Goal: Transaction & Acquisition: Purchase product/service

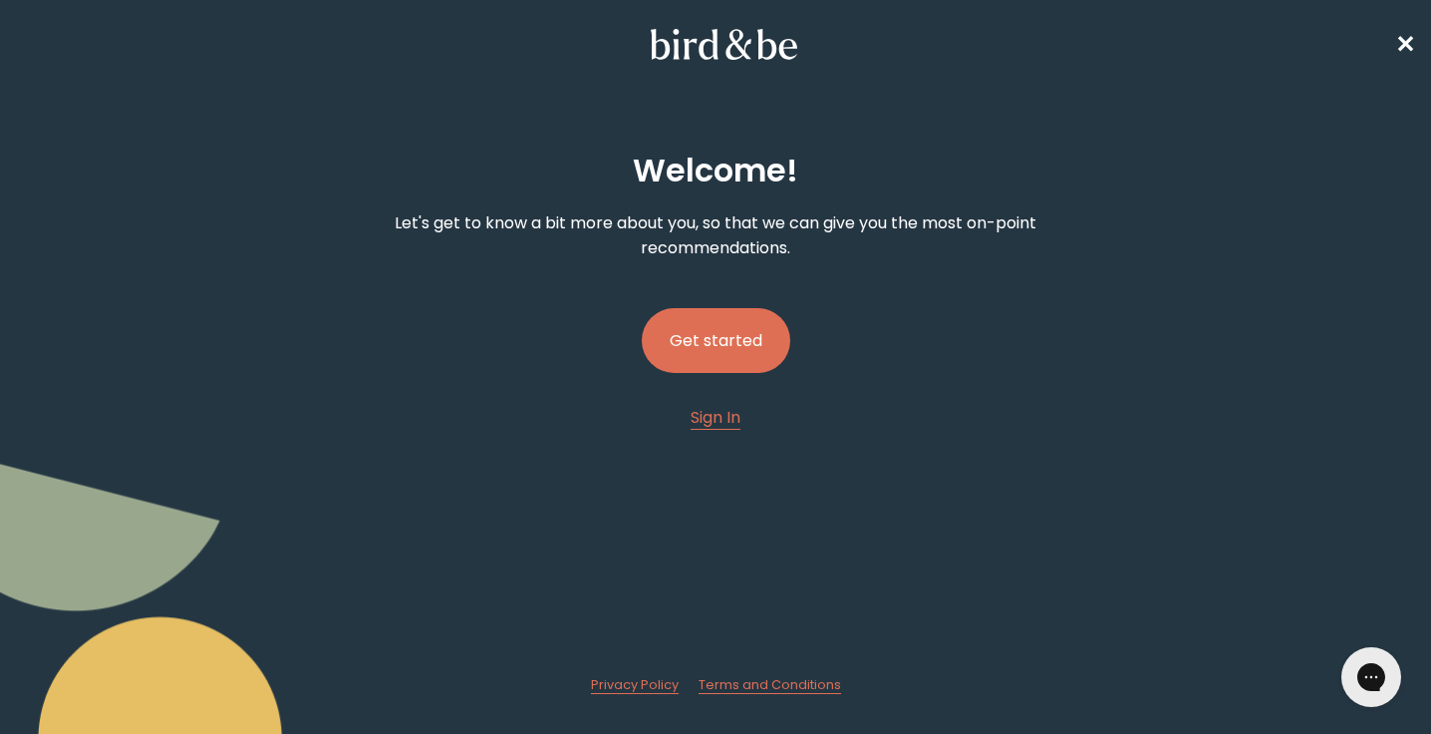
click at [729, 358] on button "Get started" at bounding box center [716, 340] width 149 height 65
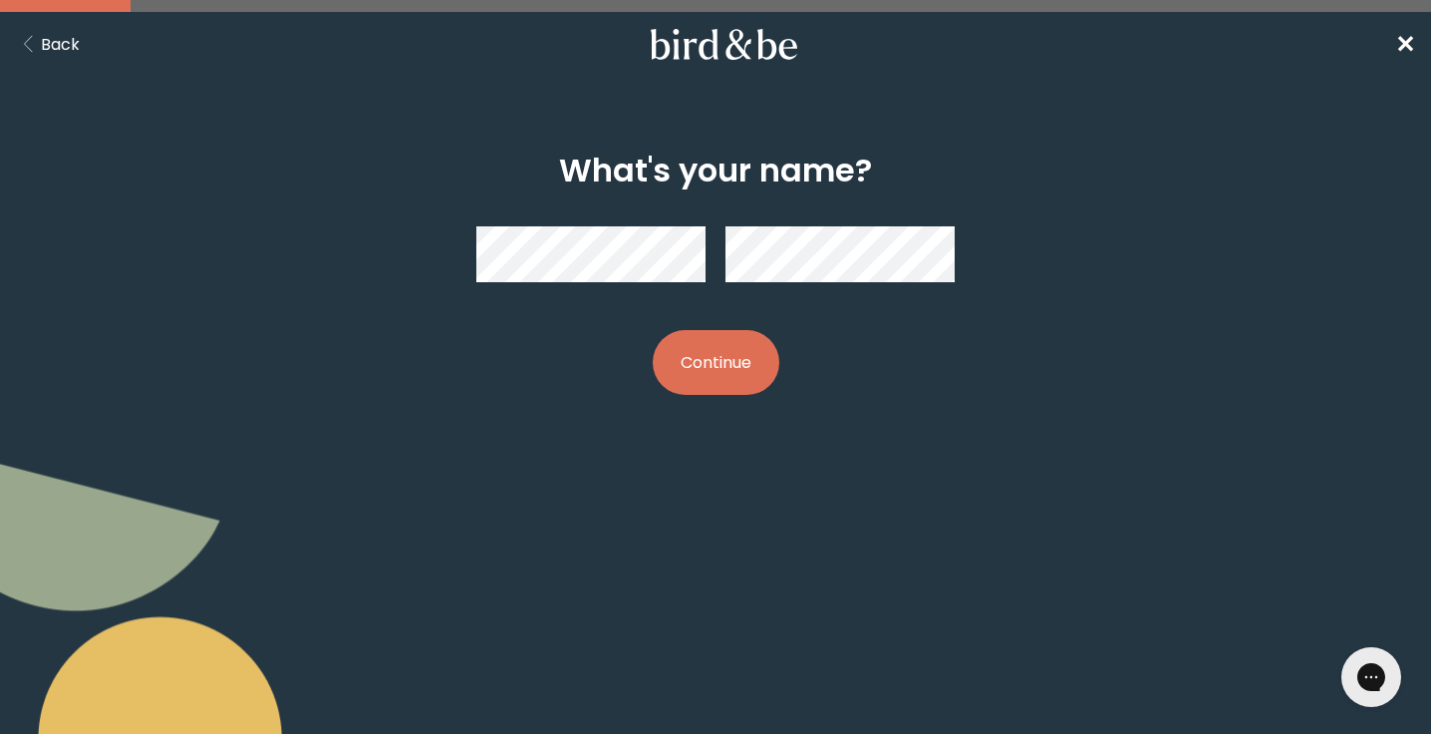
click at [726, 340] on button "Continue" at bounding box center [716, 362] width 127 height 65
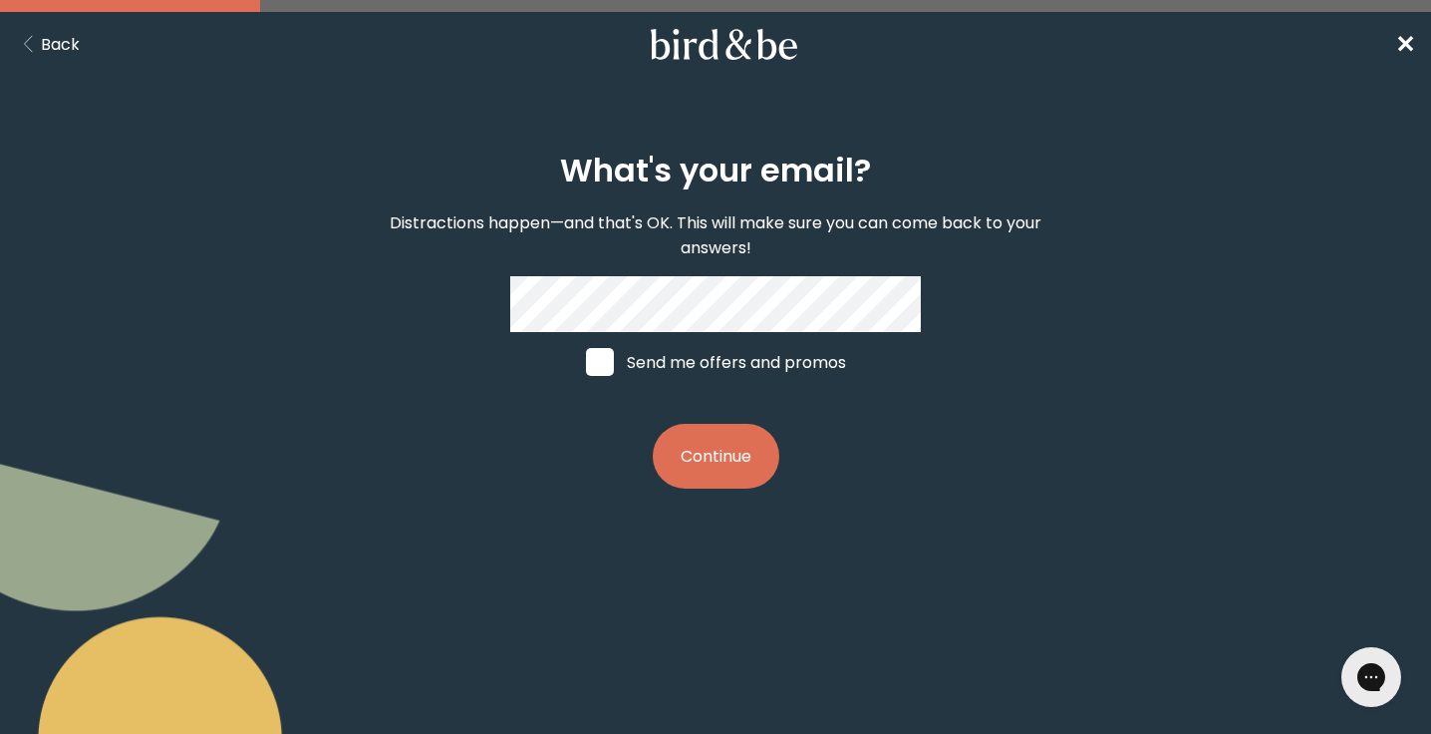
click at [713, 455] on button "Continue" at bounding box center [716, 456] width 127 height 65
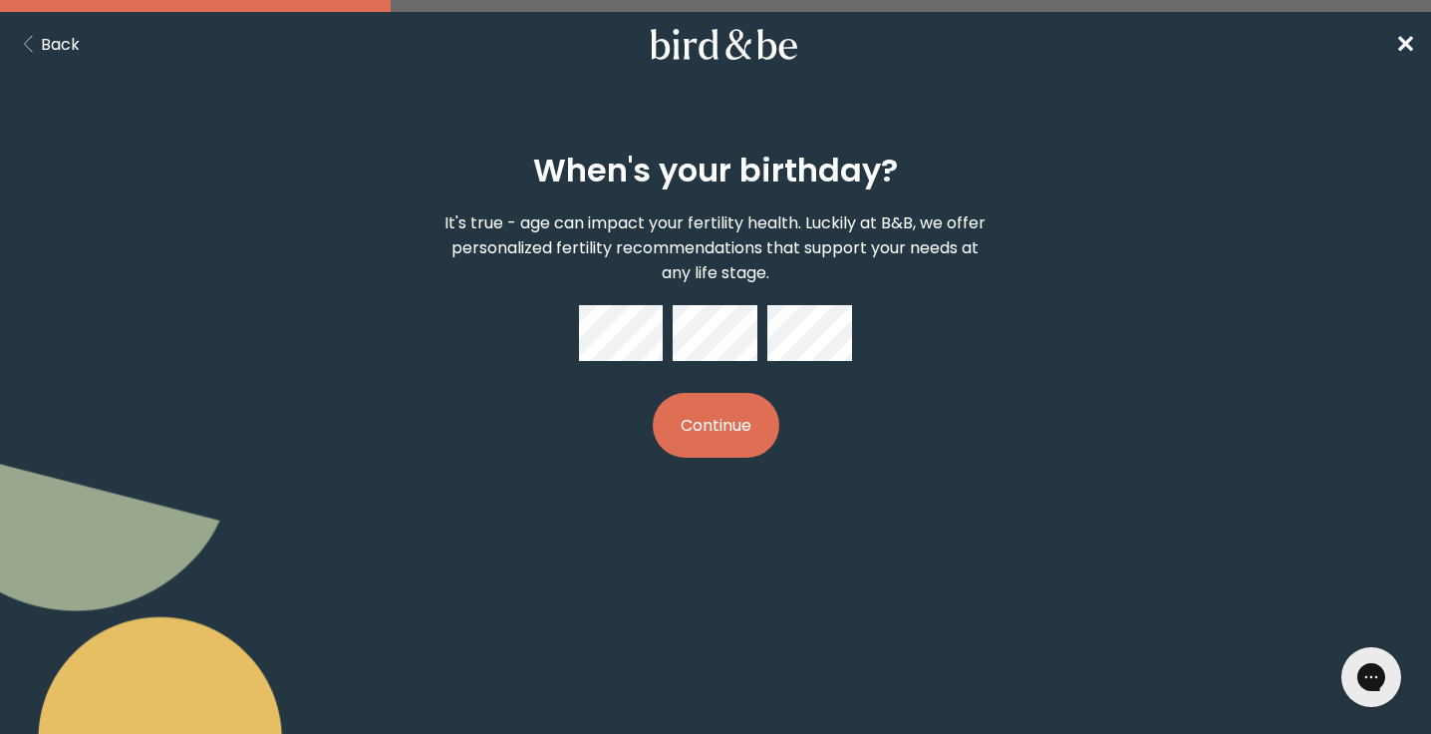
click at [770, 435] on button "Continue" at bounding box center [716, 425] width 127 height 65
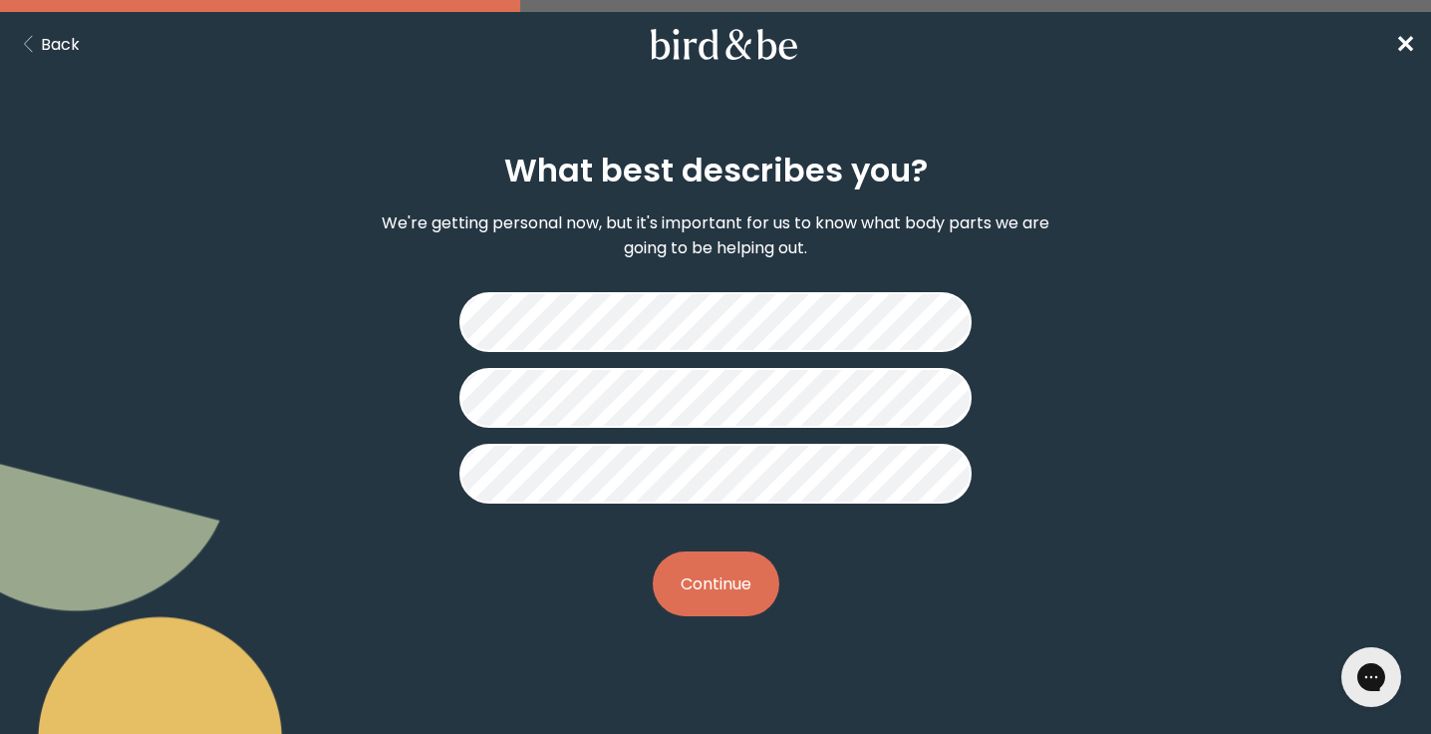
click at [703, 609] on button "Continue" at bounding box center [716, 583] width 127 height 65
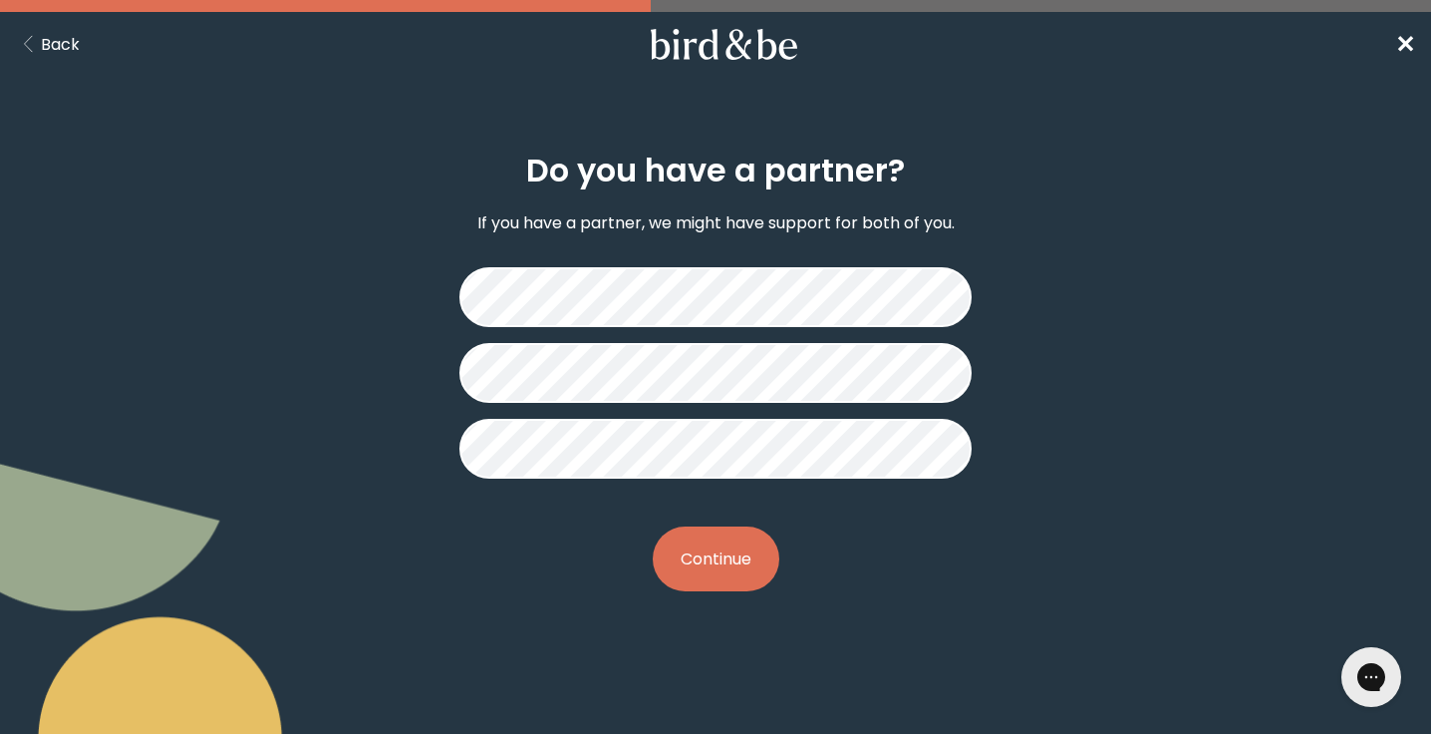
click at [737, 546] on button "Continue" at bounding box center [716, 558] width 127 height 65
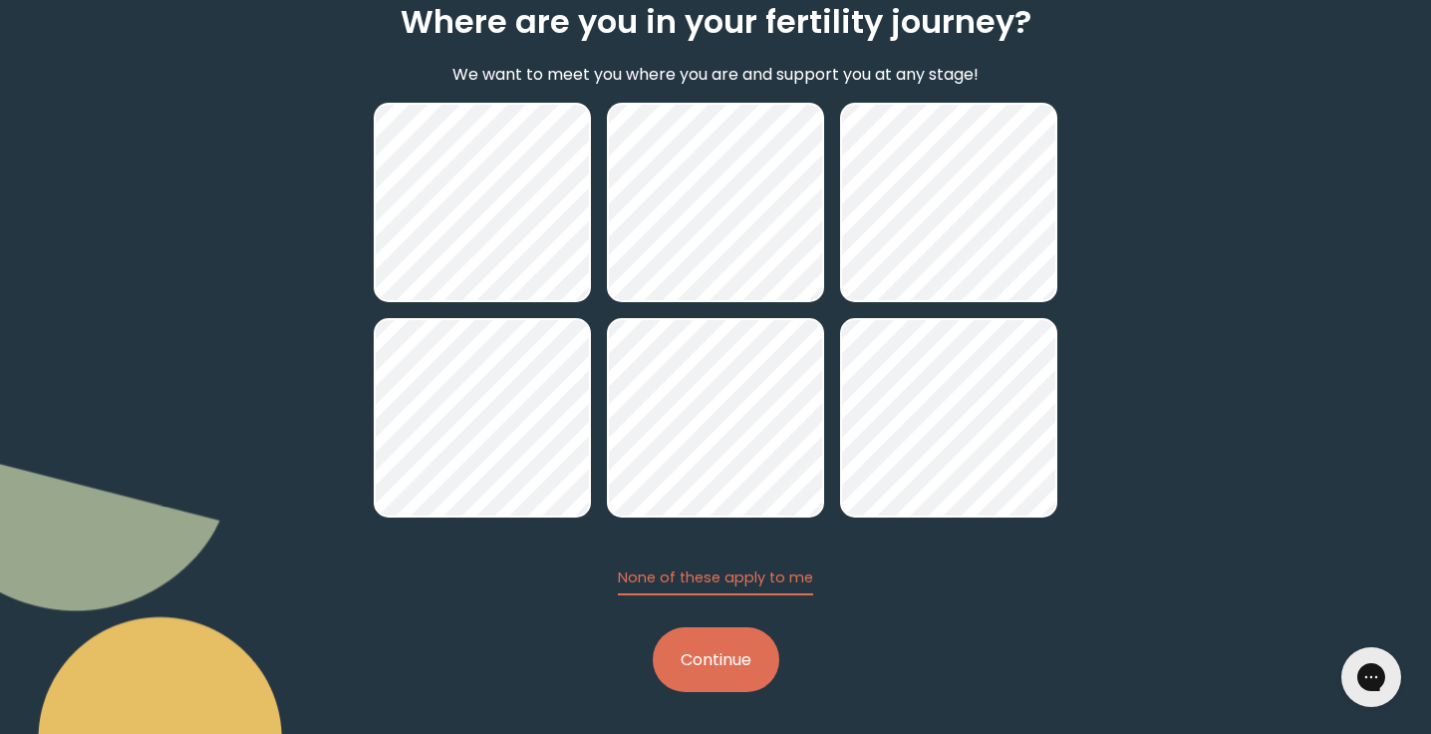
scroll to position [152, 0]
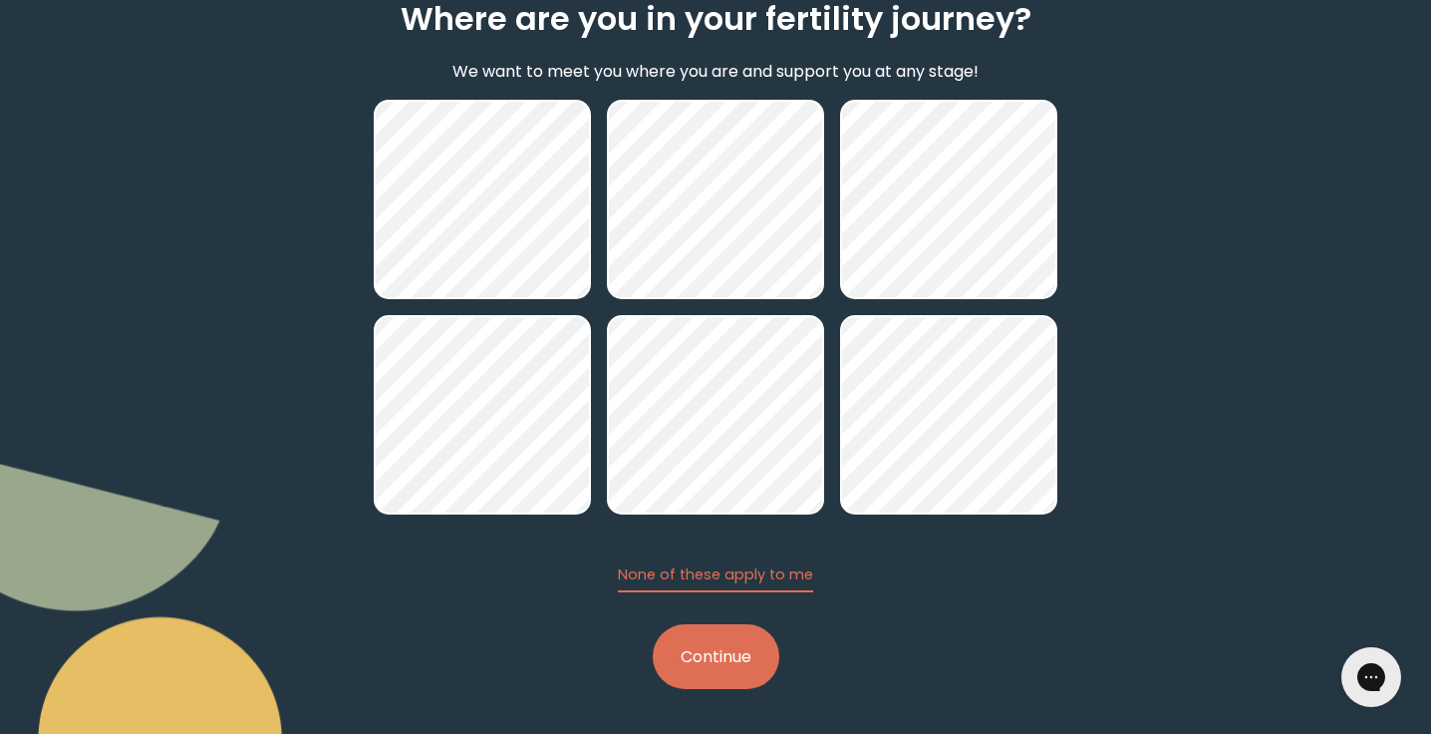
click at [753, 648] on button "Continue" at bounding box center [716, 656] width 127 height 65
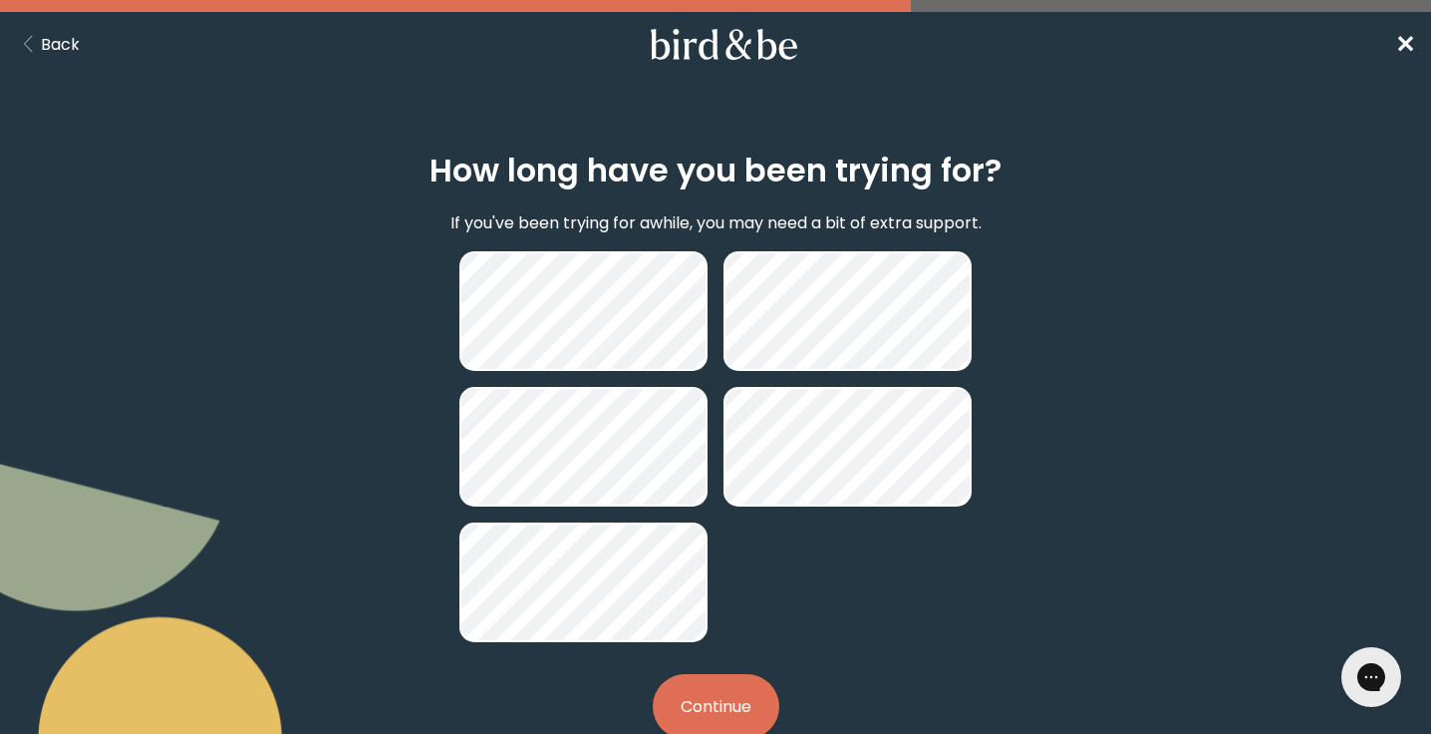
click at [734, 684] on button "Continue" at bounding box center [716, 706] width 127 height 65
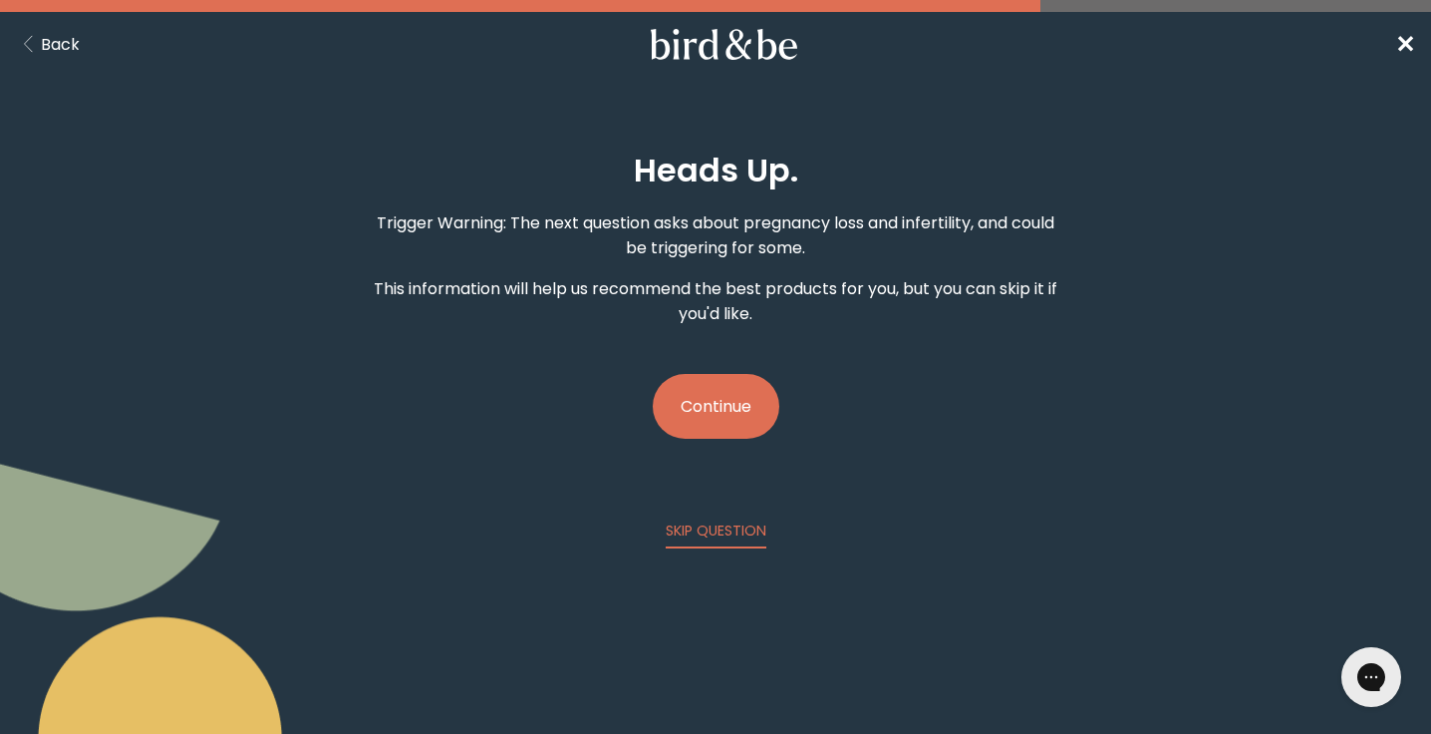
click at [713, 422] on button "Continue" at bounding box center [716, 406] width 127 height 65
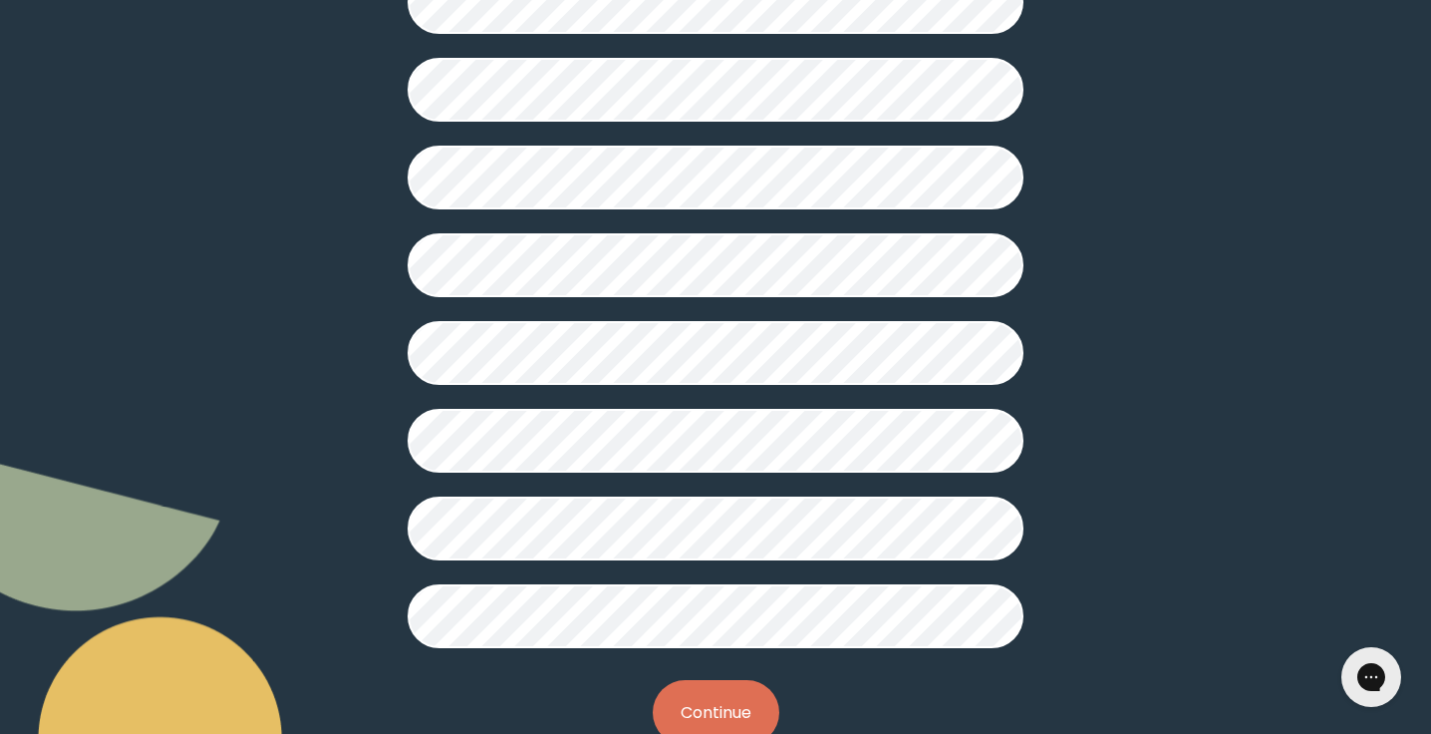
scroll to position [520, 0]
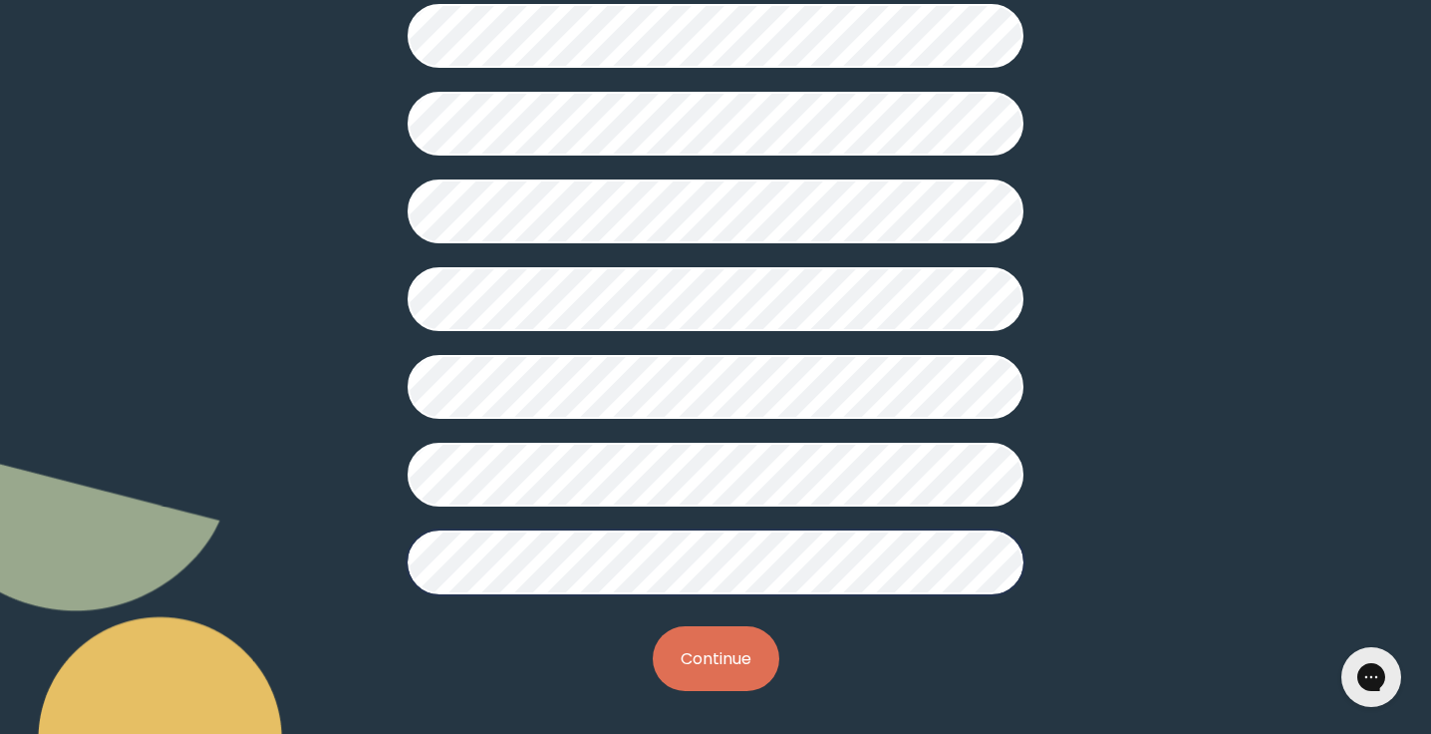
click at [681, 651] on button "Continue" at bounding box center [716, 658] width 127 height 65
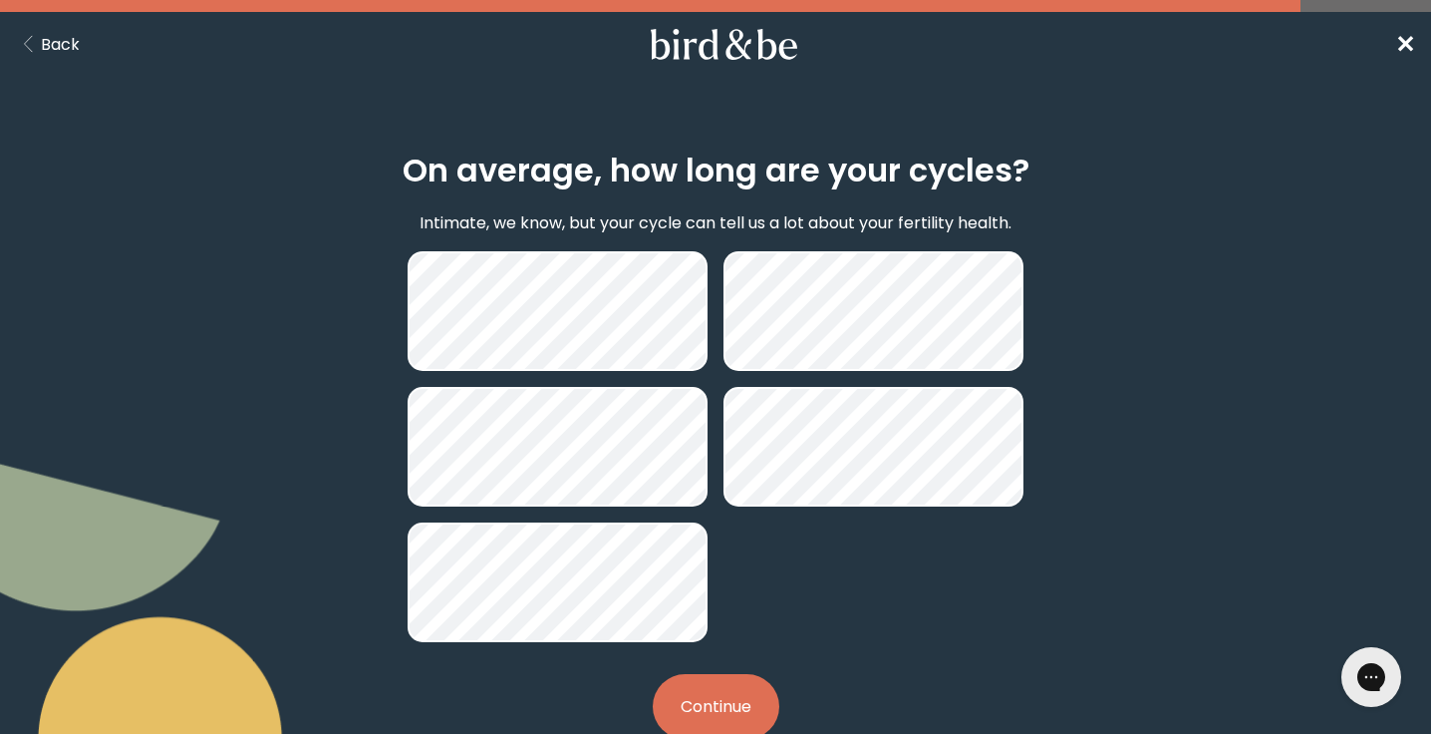
click at [712, 689] on button "Continue" at bounding box center [716, 706] width 127 height 65
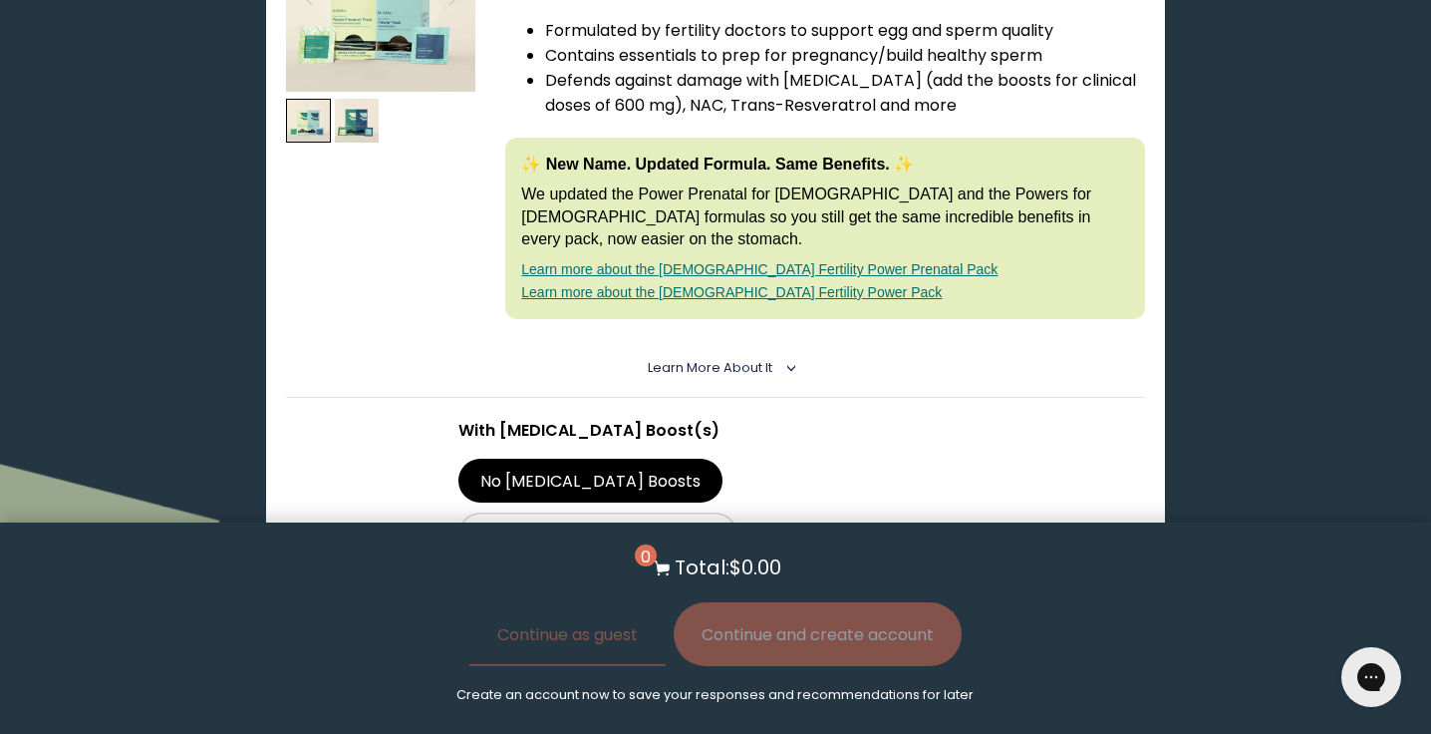
scroll to position [481, 0]
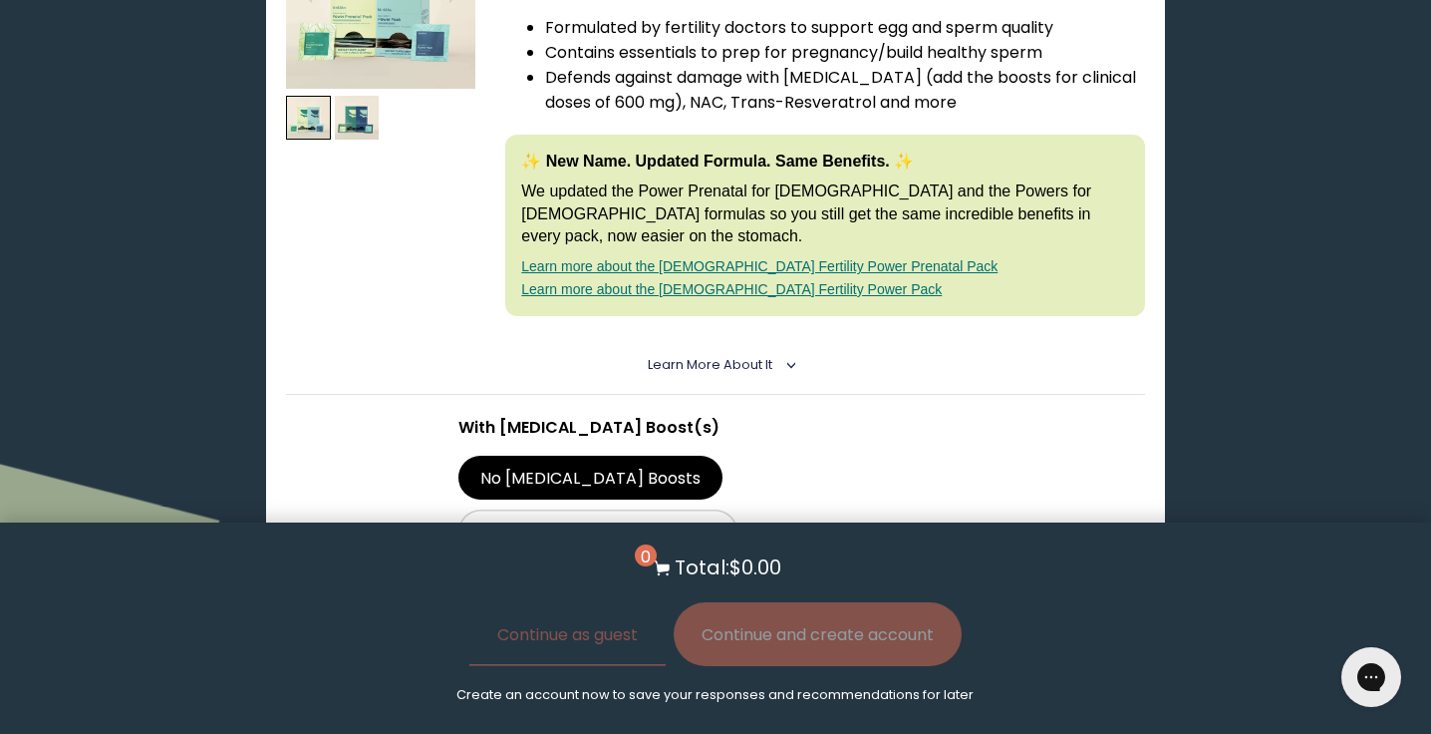
click at [1048, 416] on section "With [MEDICAL_DATA] Boost(s) No [MEDICAL_DATA] Boosts With [MEDICAL_DATA] Boost…" at bounding box center [715, 589] width 858 height 389
click at [739, 509] on label "With [MEDICAL_DATA] Boosts" at bounding box center [599, 531] width 280 height 44
click at [0, 0] on input "With [MEDICAL_DATA] Boosts" at bounding box center [0, 0] width 0 height 0
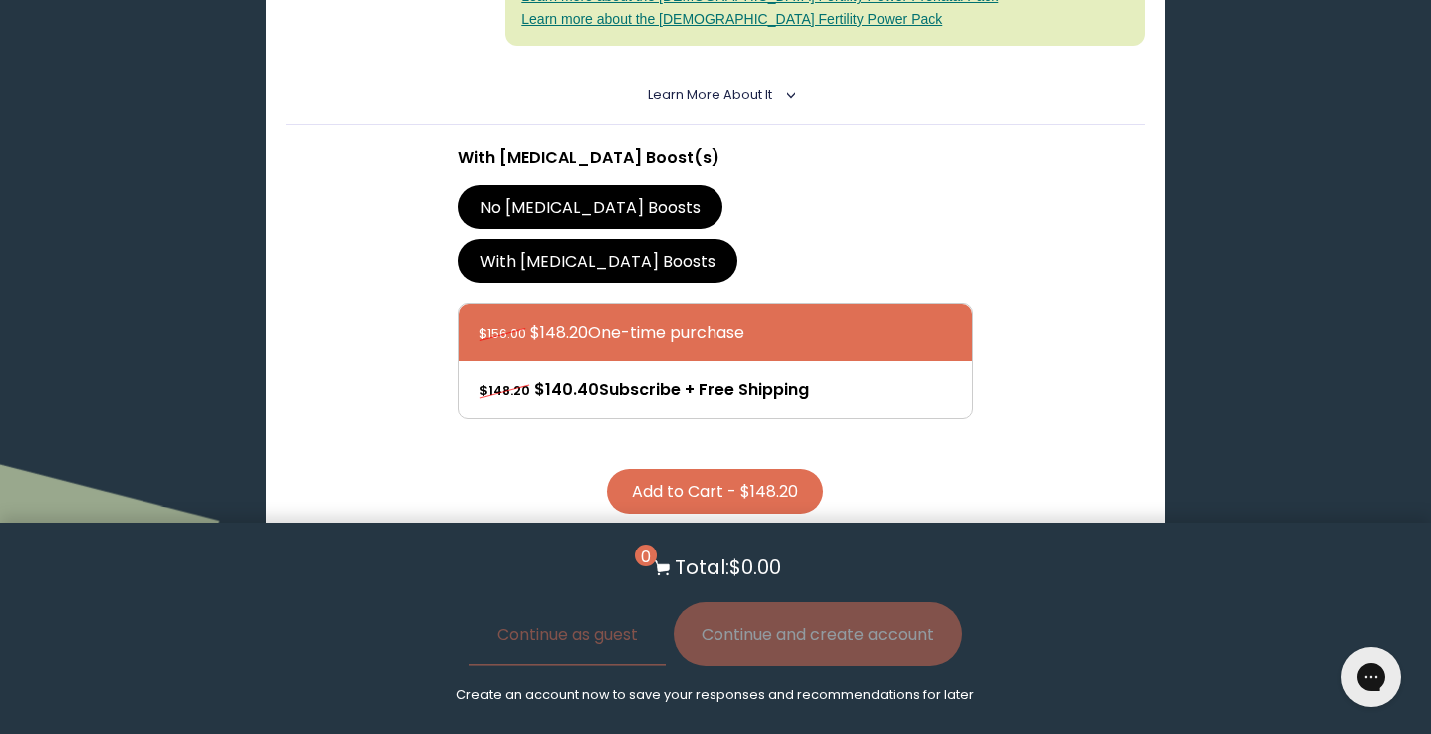
scroll to position [789, 0]
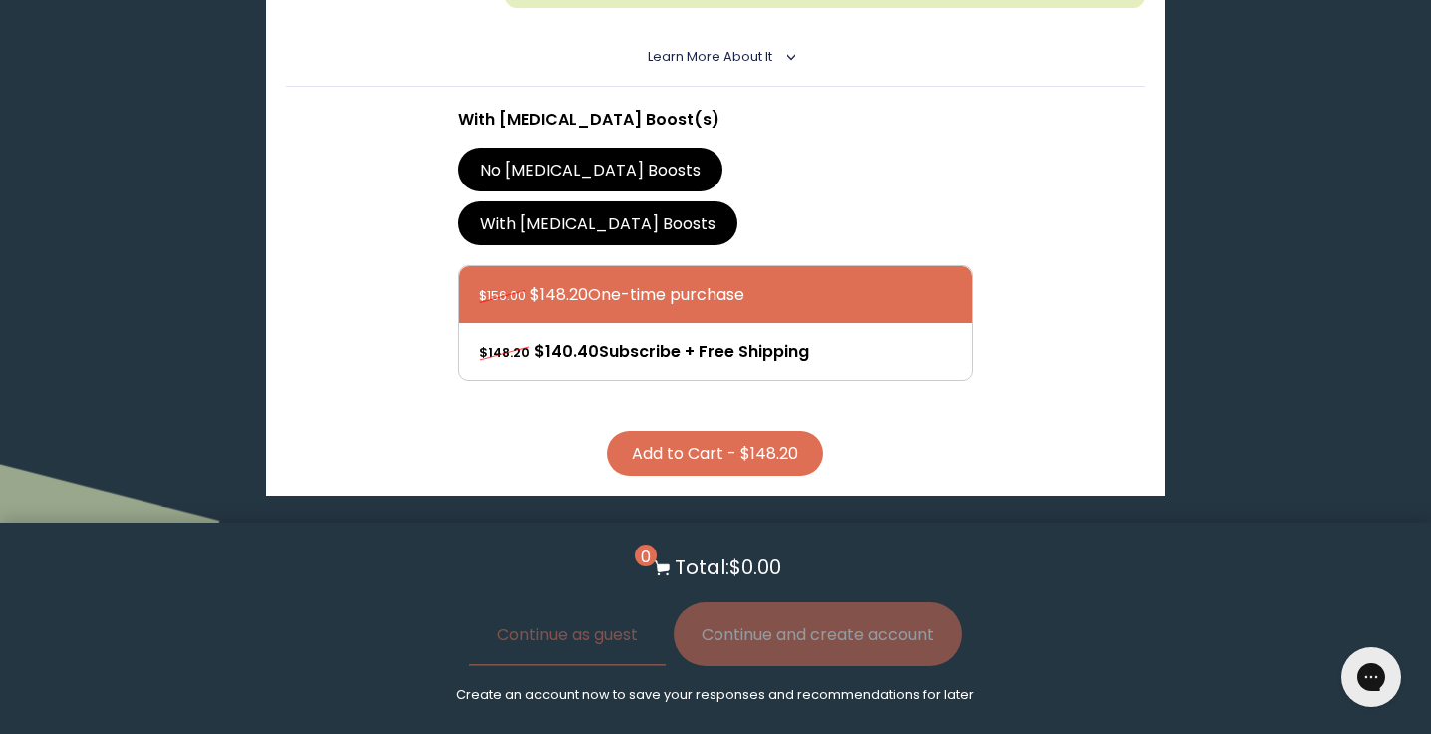
click at [777, 431] on button "Add to Cart - $148.20" at bounding box center [715, 453] width 216 height 45
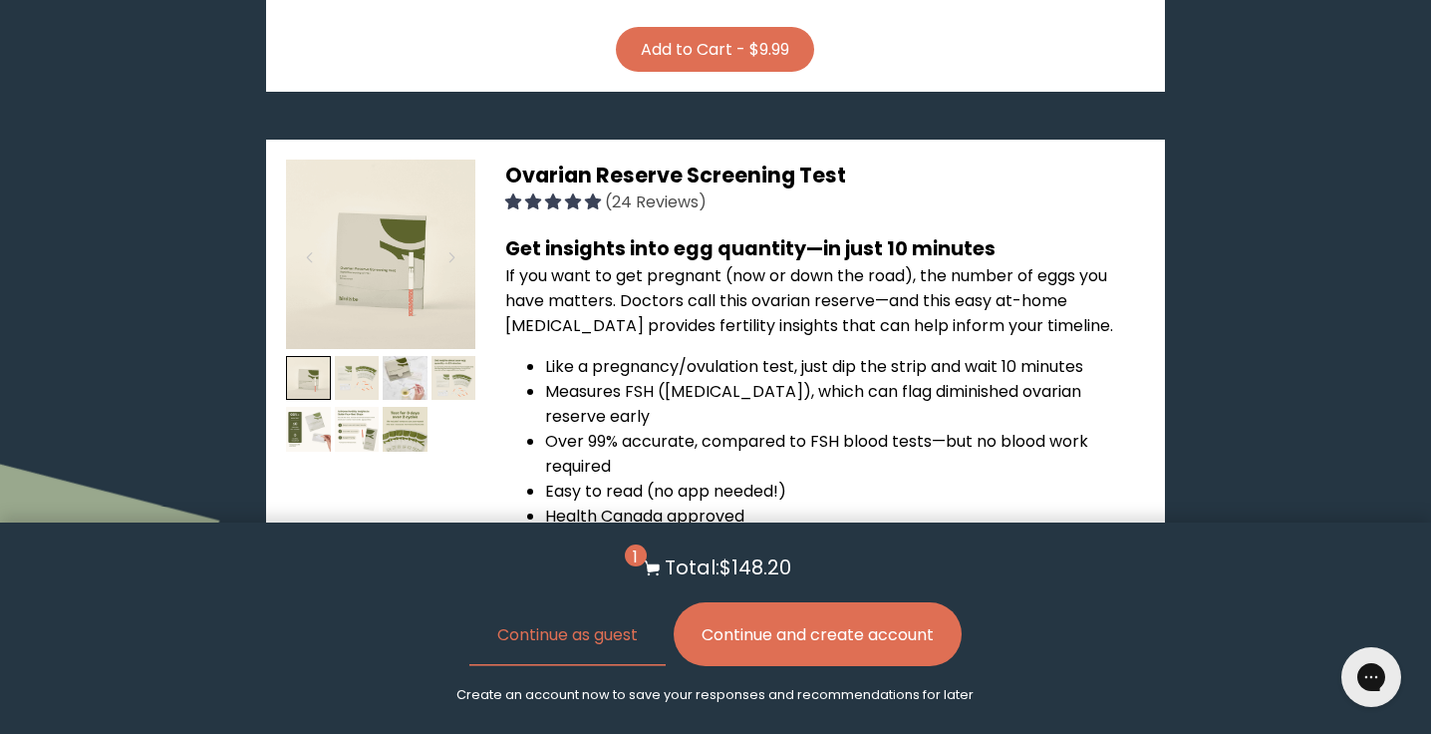
scroll to position [2906, 0]
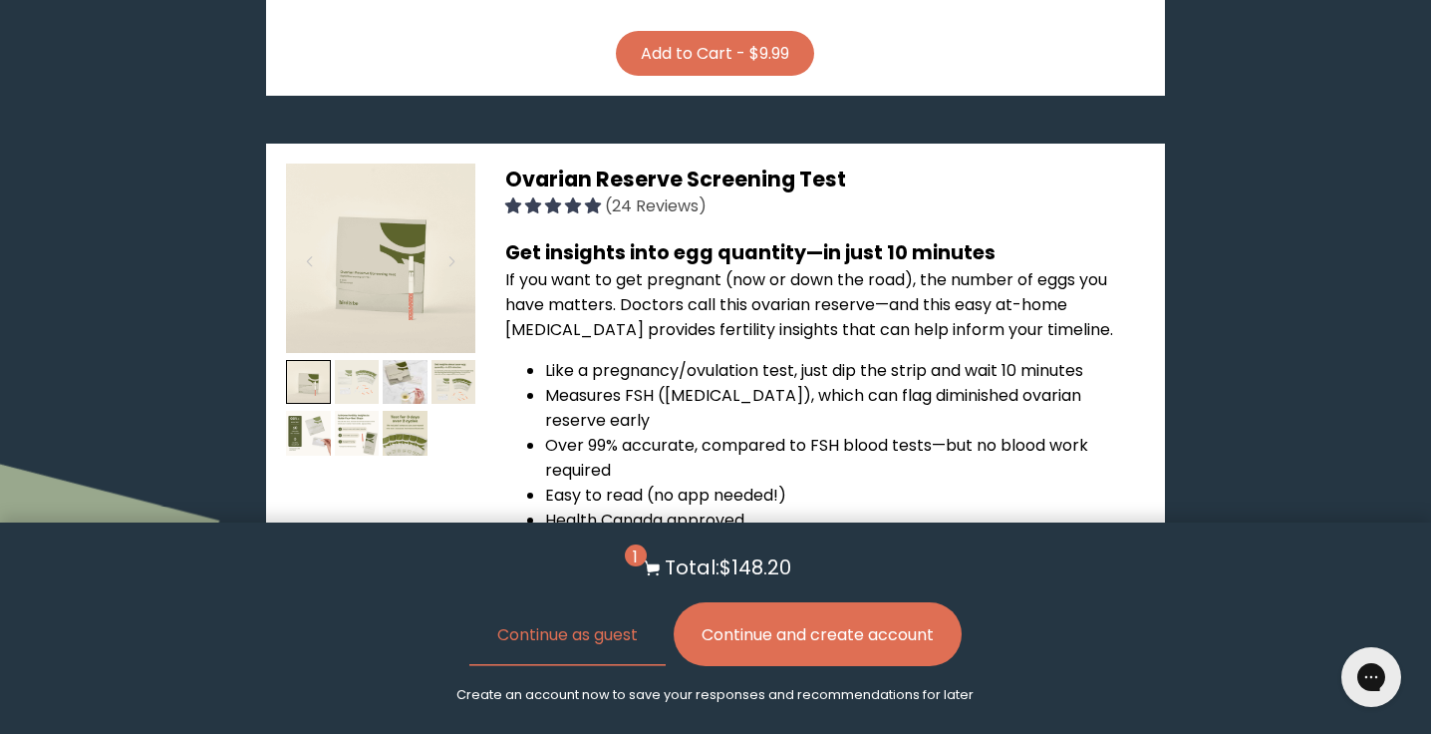
click at [361, 360] on img at bounding box center [357, 382] width 45 height 45
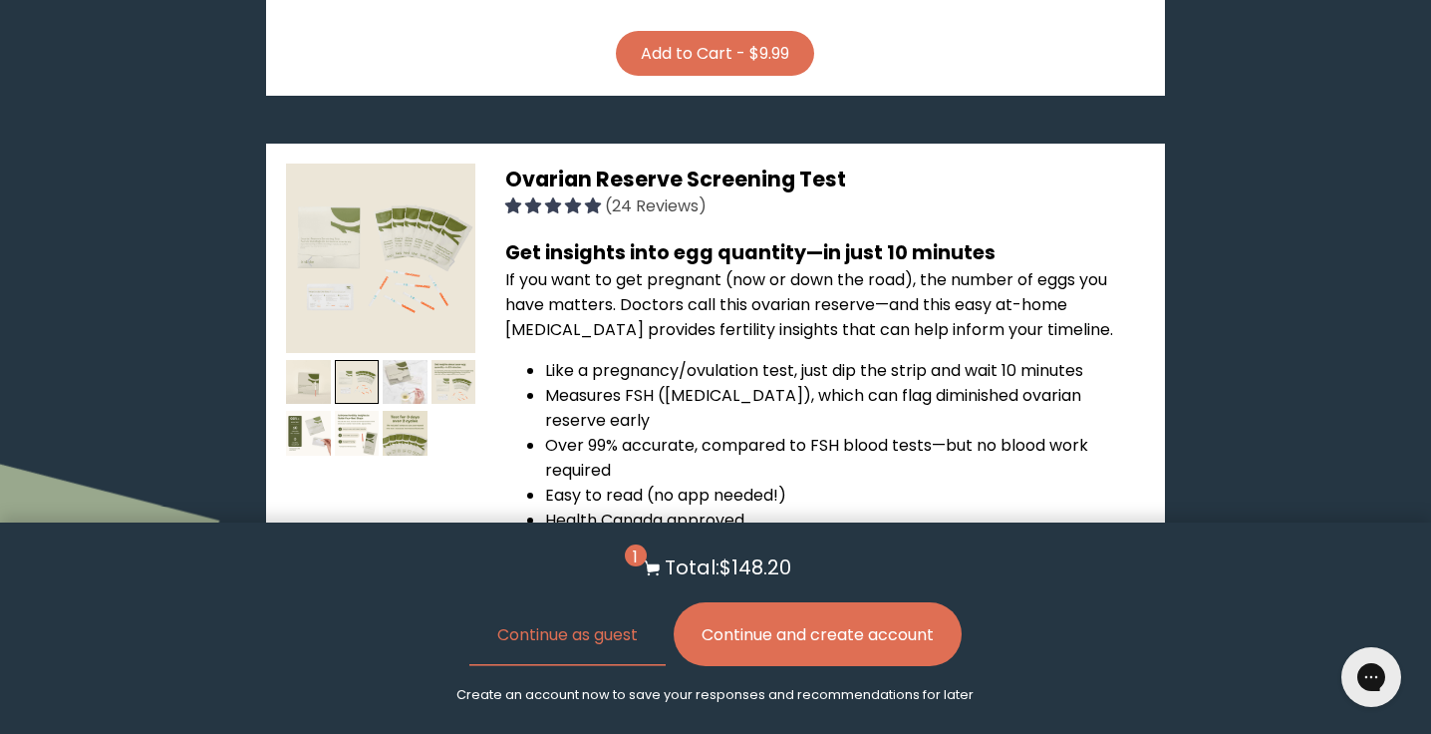
click at [401, 360] on img at bounding box center [405, 382] width 45 height 45
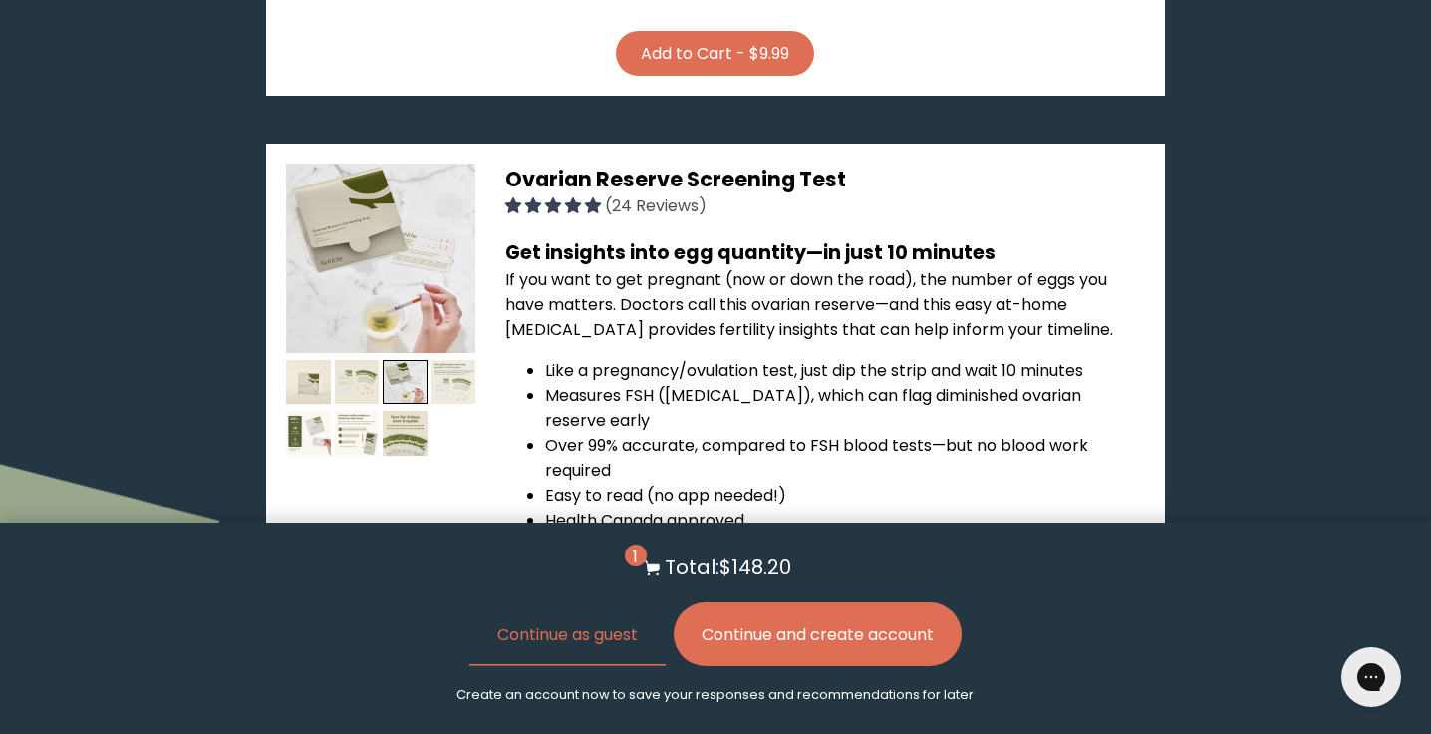
click at [458, 360] on img at bounding box center [454, 382] width 45 height 45
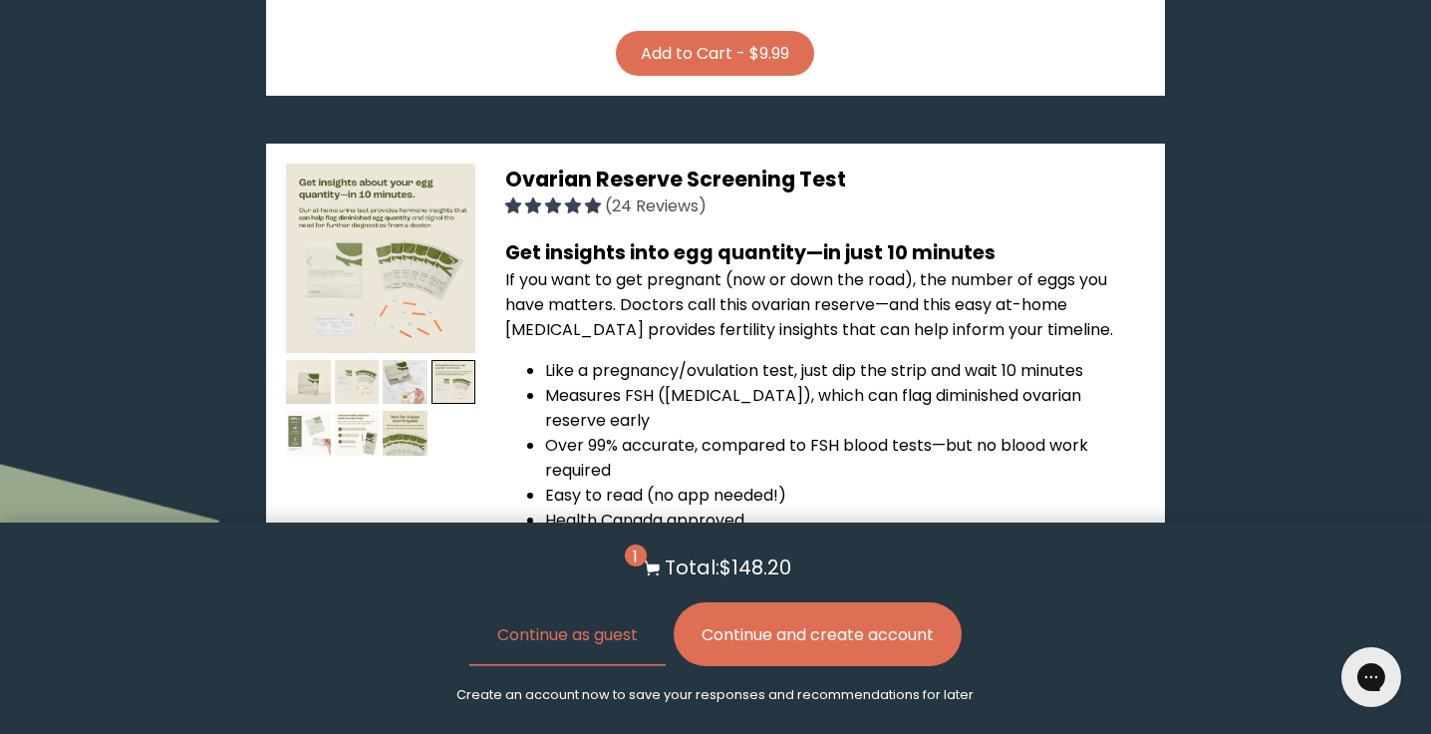
click at [316, 411] on img at bounding box center [308, 433] width 45 height 45
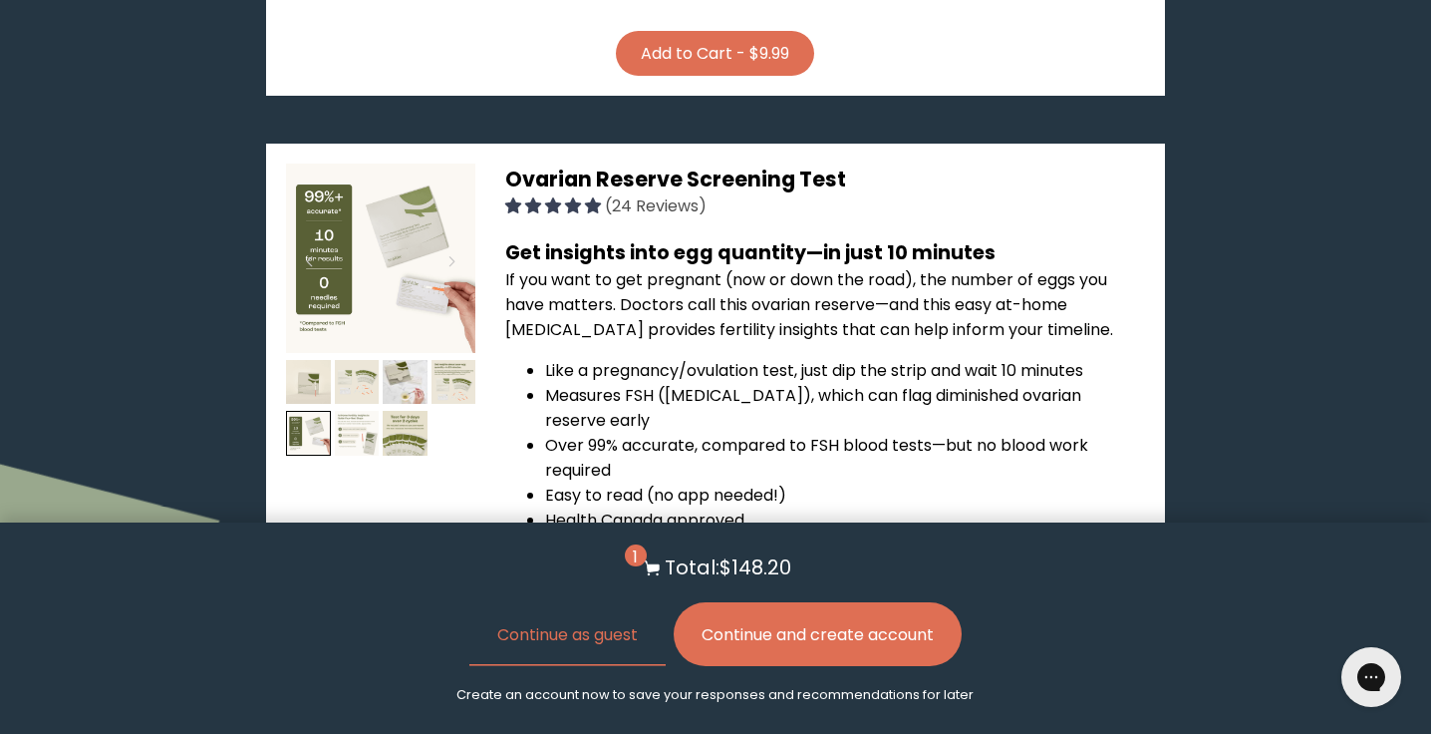
click at [353, 411] on img at bounding box center [357, 433] width 45 height 45
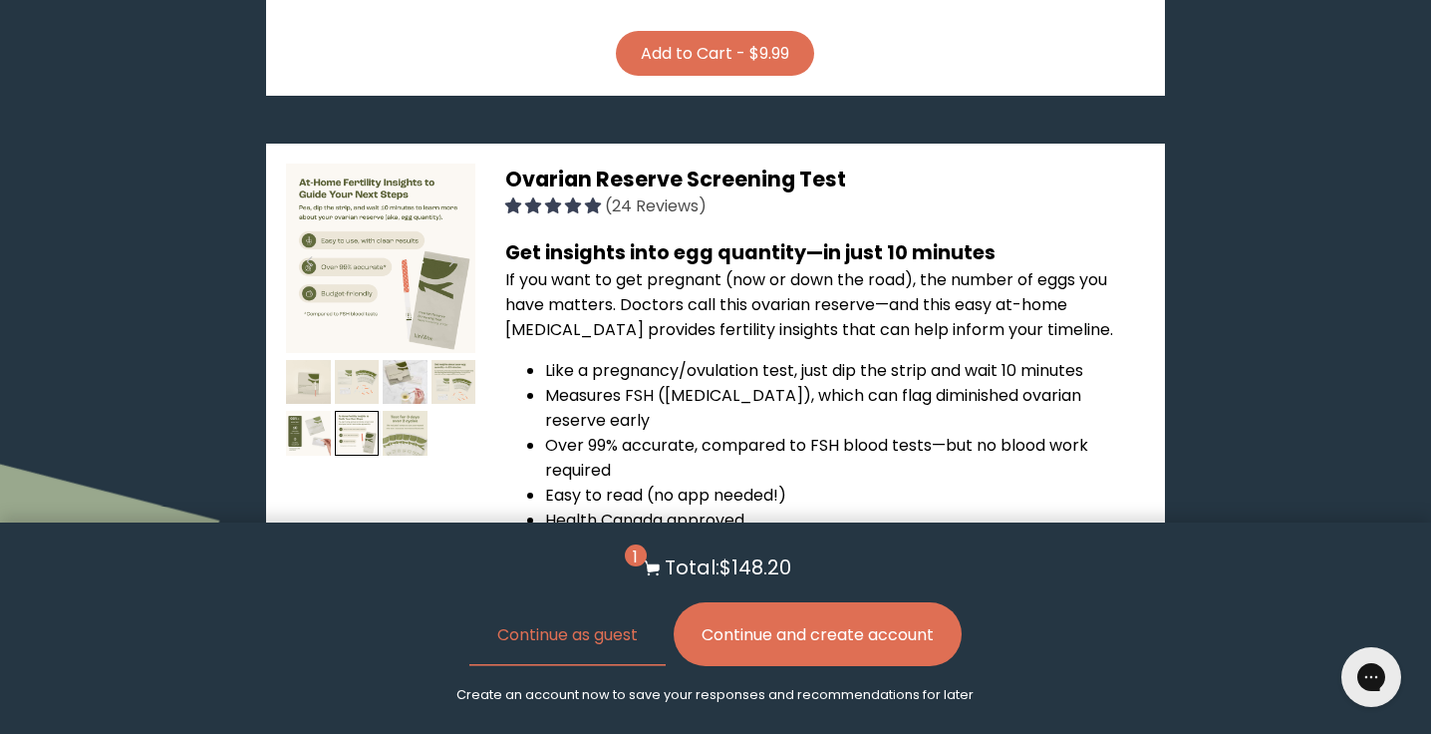
click at [383, 411] on img at bounding box center [405, 433] width 45 height 45
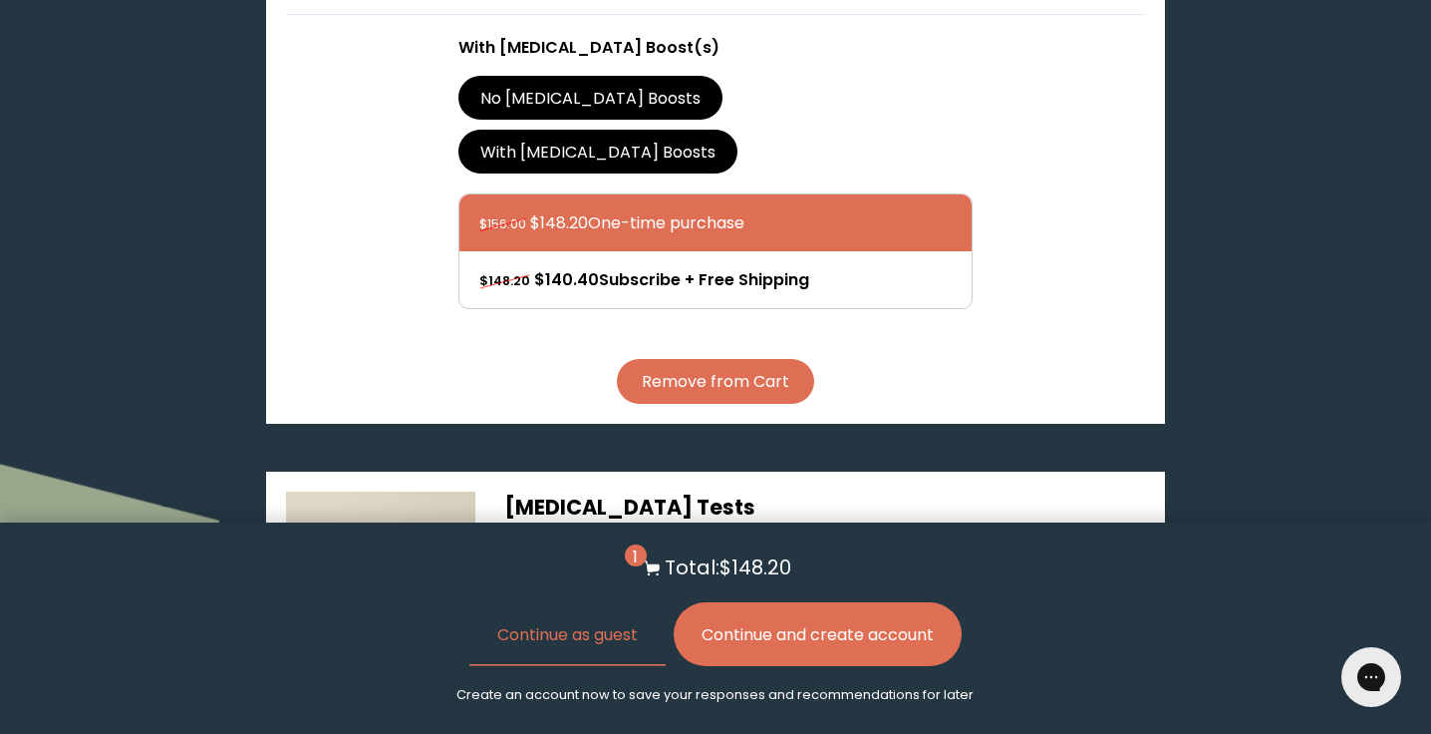
scroll to position [0, 0]
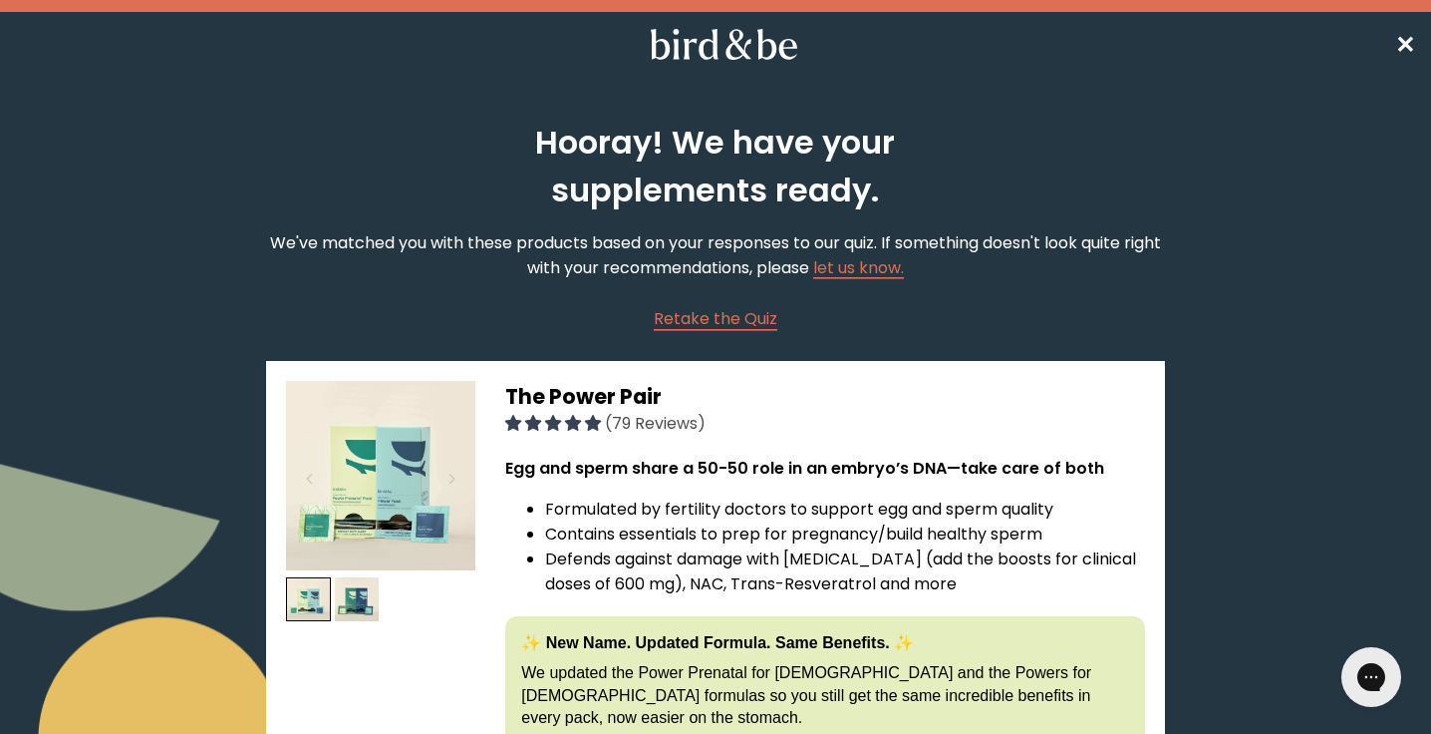
click at [1407, 35] on span "✕" at bounding box center [1405, 44] width 20 height 33
